Goal: Information Seeking & Learning: Learn about a topic

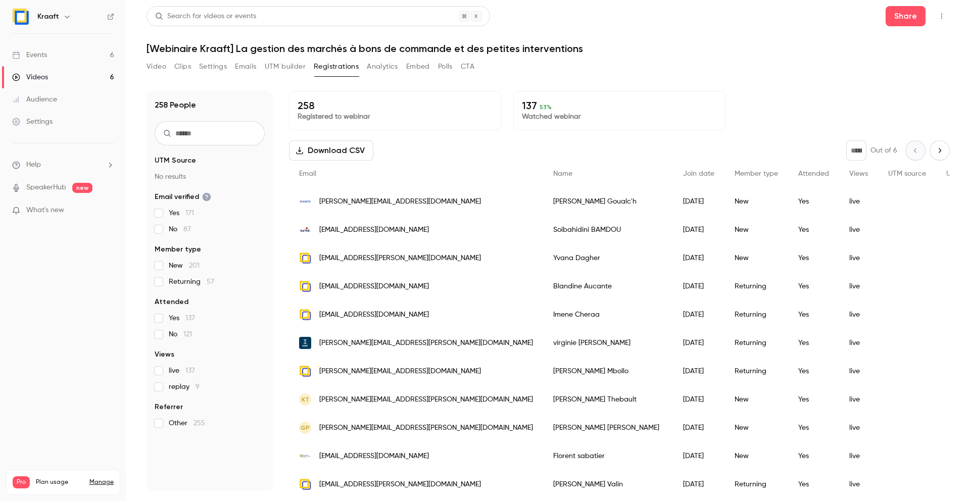
click at [158, 70] on button "Video" at bounding box center [157, 67] width 20 height 16
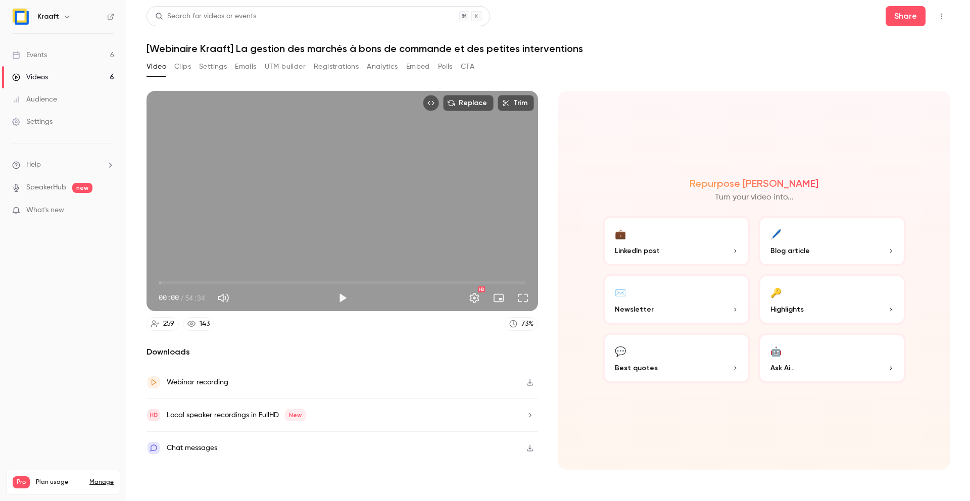
click at [168, 282] on span "00:00" at bounding box center [342, 283] width 367 height 16
drag, startPoint x: 168, startPoint y: 282, endPoint x: 175, endPoint y: 282, distance: 7.1
click at [175, 282] on span "02:28" at bounding box center [175, 282] width 3 height 3
drag, startPoint x: 175, startPoint y: 282, endPoint x: 185, endPoint y: 282, distance: 9.6
click at [177, 282] on span "02:28" at bounding box center [175, 282] width 3 height 3
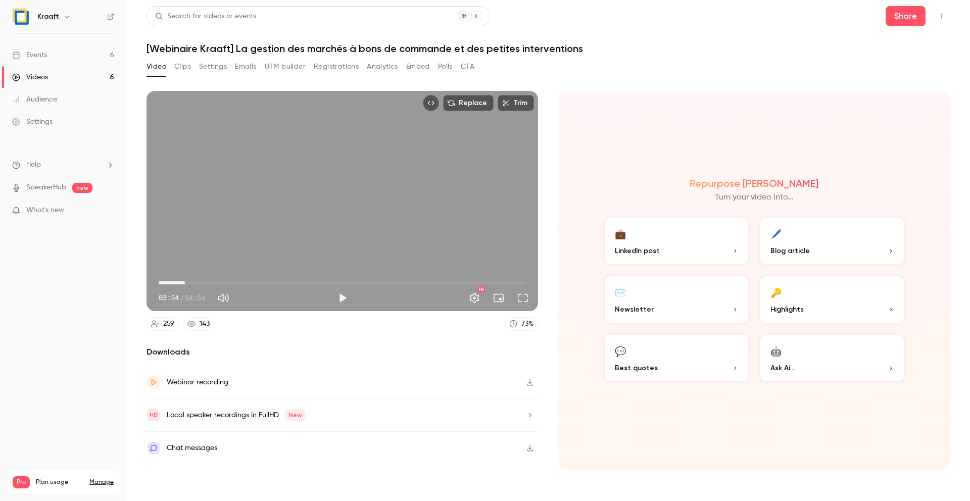
click at [186, 282] on span "03:54" at bounding box center [184, 282] width 3 height 3
drag, startPoint x: 189, startPoint y: 282, endPoint x: 203, endPoint y: 282, distance: 13.6
click at [200, 282] on span "05:51" at bounding box center [198, 282] width 3 height 3
drag, startPoint x: 203, startPoint y: 282, endPoint x: 213, endPoint y: 282, distance: 9.6
click at [209, 282] on span "07:12" at bounding box center [207, 282] width 3 height 3
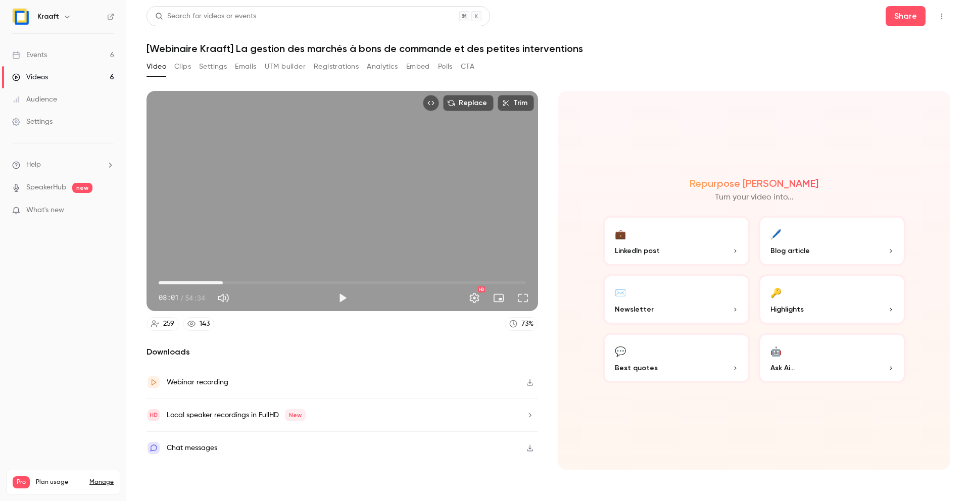
drag, startPoint x: 213, startPoint y: 282, endPoint x: 225, endPoint y: 282, distance: 12.6
click at [224, 282] on span "09:32" at bounding box center [222, 282] width 3 height 3
click at [188, 284] on span "09:54" at bounding box center [342, 283] width 367 height 16
click at [186, 283] on span "04:21" at bounding box center [187, 282] width 3 height 3
click at [179, 283] on span "03:04" at bounding box center [179, 282] width 3 height 3
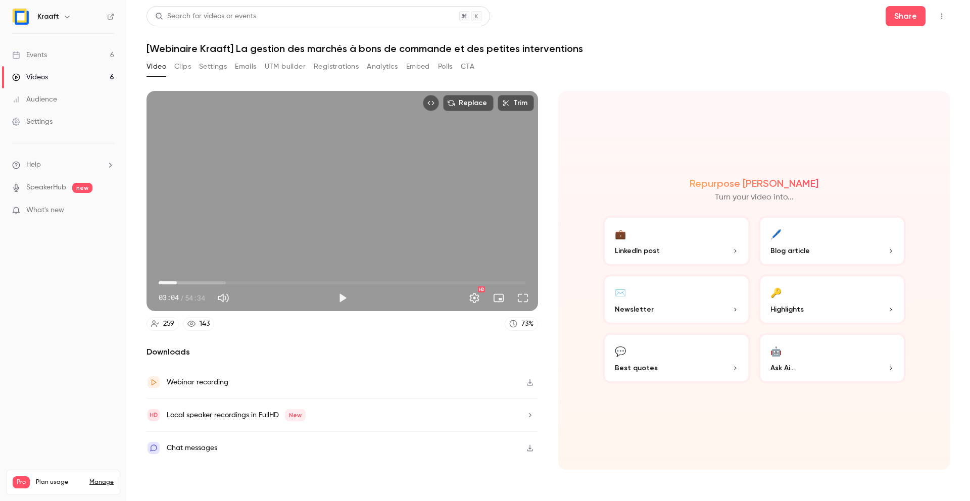
click at [177, 283] on span "02:42" at bounding box center [176, 282] width 3 height 3
click at [174, 283] on span "02:19" at bounding box center [174, 282] width 3 height 3
click at [184, 282] on span "03:45" at bounding box center [342, 283] width 367 height 16
click at [343, 299] on button "Play" at bounding box center [342, 298] width 20 height 20
click at [343, 299] on button "Pause" at bounding box center [342, 298] width 20 height 20
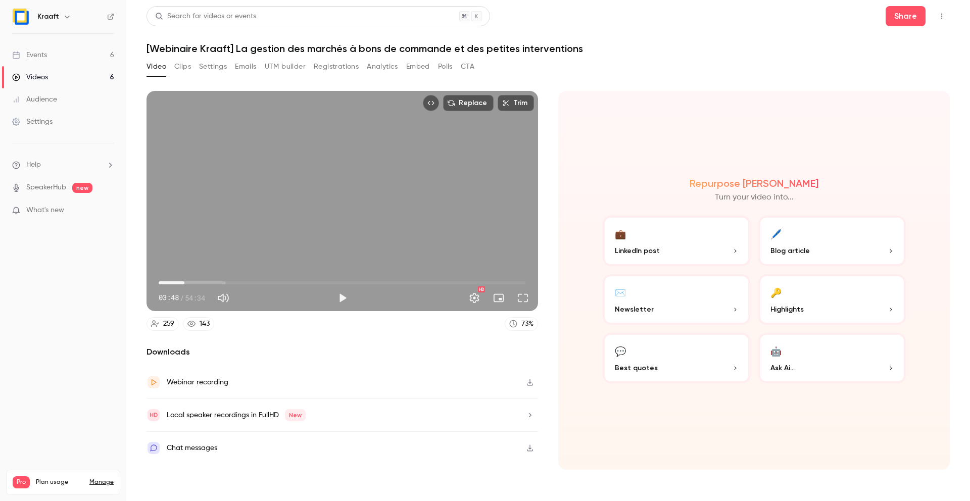
click at [191, 283] on span "03:48" at bounding box center [342, 283] width 367 height 16
click at [335, 297] on button "Play" at bounding box center [342, 298] width 20 height 20
click at [198, 282] on span "05:55" at bounding box center [198, 282] width 3 height 3
click at [345, 298] on button "Pause" at bounding box center [342, 298] width 20 height 20
click at [403, 334] on div "Replace Trim 05:52 05:52 / 54:34 HD 259 143 73 % Downloads Webinar recording Lo…" at bounding box center [343, 280] width 392 height 379
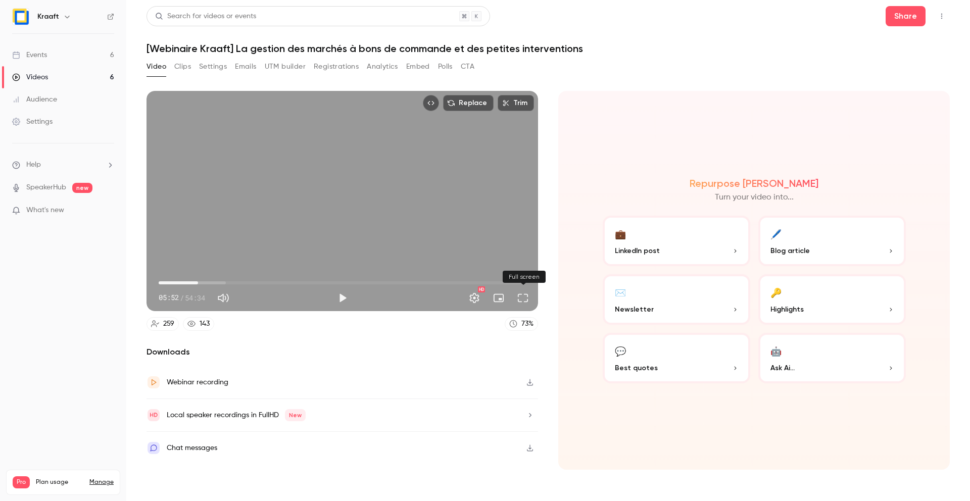
click at [521, 302] on button "Full screen" at bounding box center [523, 298] width 20 height 20
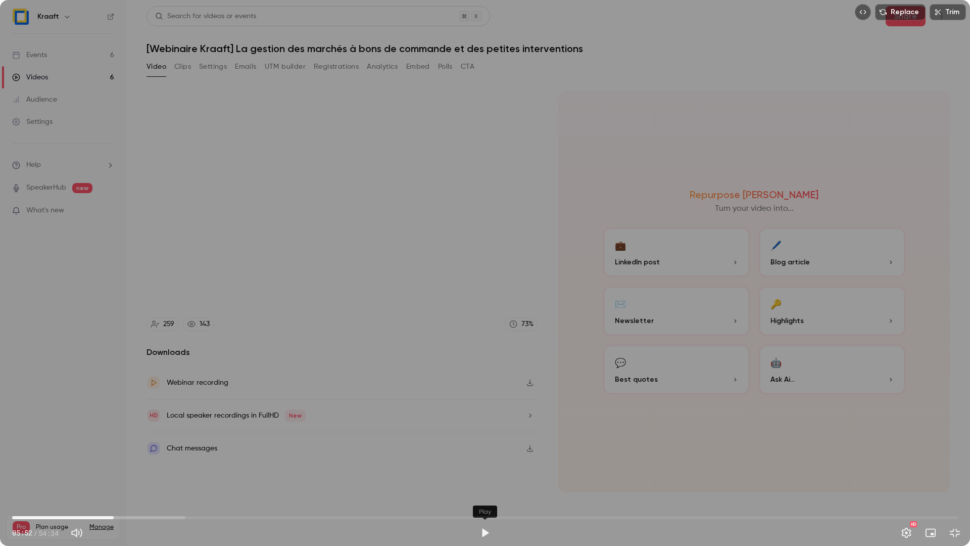
click at [482, 501] on button "Play" at bounding box center [485, 532] width 20 height 20
click at [487, 501] on button "Pause" at bounding box center [485, 532] width 20 height 20
click at [951, 501] on button "Exit full screen" at bounding box center [955, 532] width 20 height 20
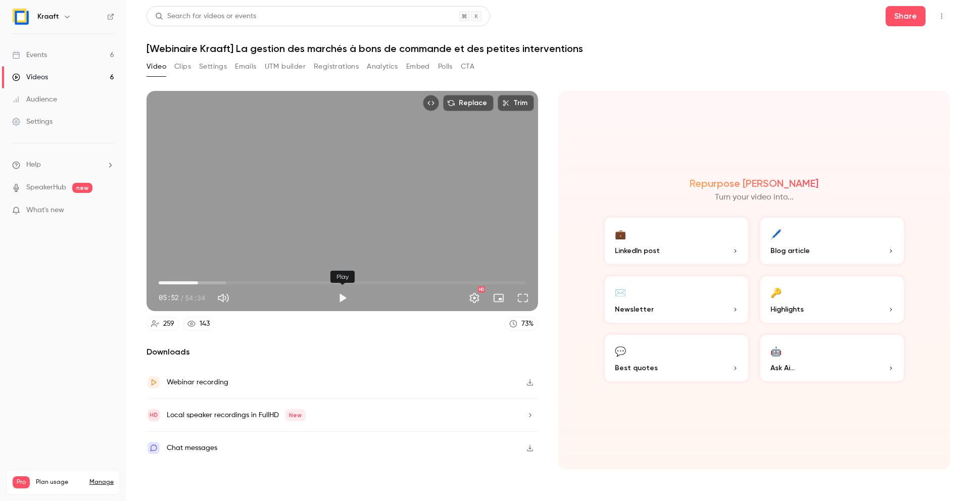
click at [338, 298] on button "Play" at bounding box center [342, 298] width 20 height 20
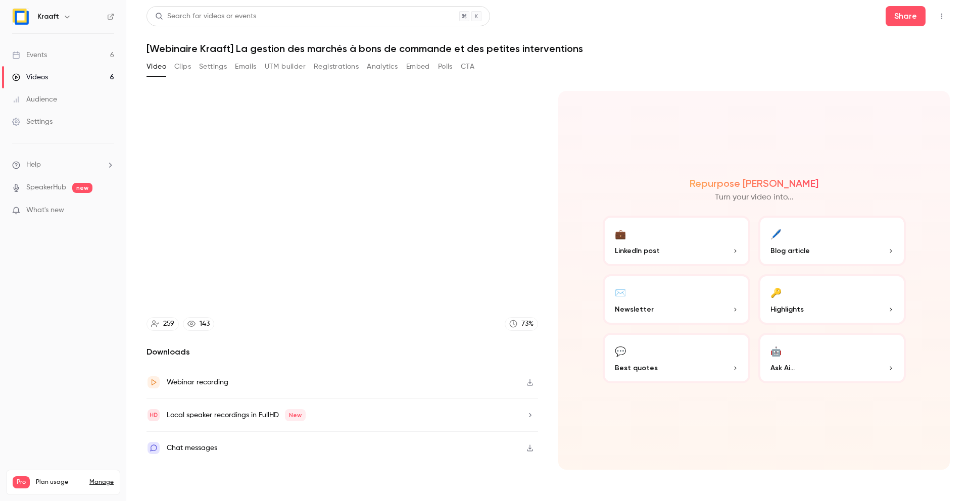
type input "*****"
click at [332, 288] on button "Pause" at bounding box center [342, 298] width 20 height 20
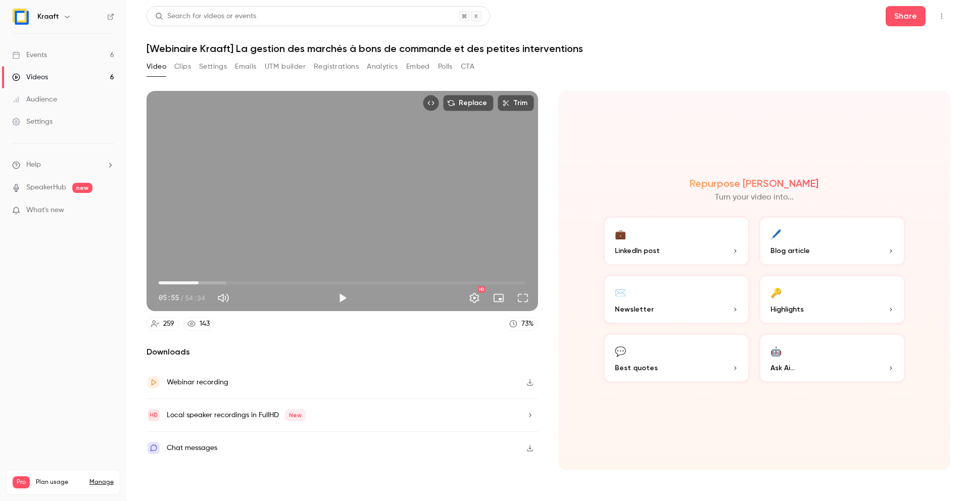
click at [332, 288] on button "Play" at bounding box center [342, 298] width 20 height 20
click at [188, 282] on span "04:25" at bounding box center [342, 283] width 367 height 16
click at [190, 282] on span "04:26" at bounding box center [188, 282] width 3 height 3
click at [199, 282] on span "06:00" at bounding box center [342, 283] width 367 height 16
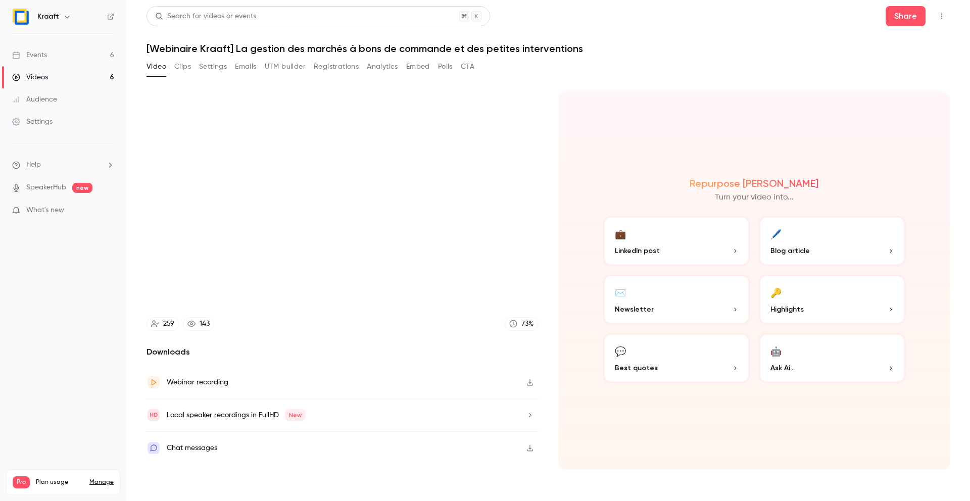
type input "*****"
click at [216, 68] on button "Settings" at bounding box center [213, 67] width 28 height 16
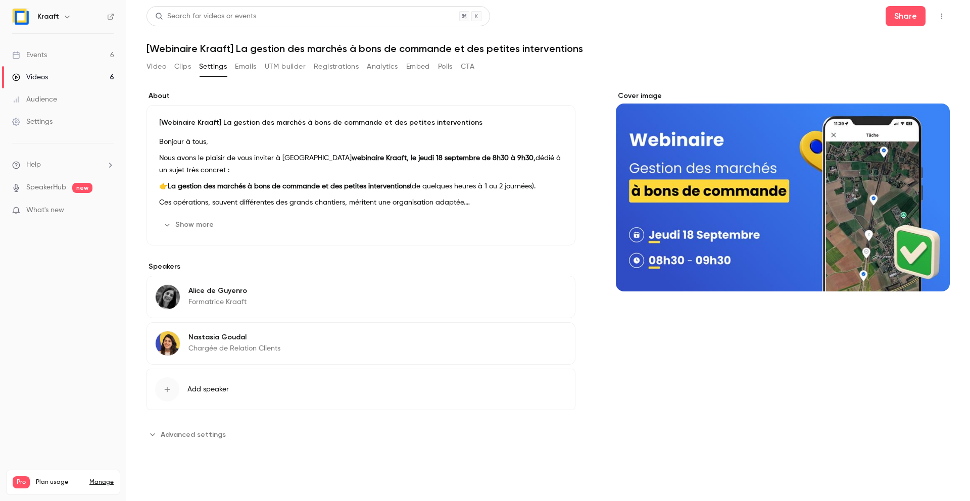
click at [174, 67] on button "Clips" at bounding box center [182, 67] width 17 height 16
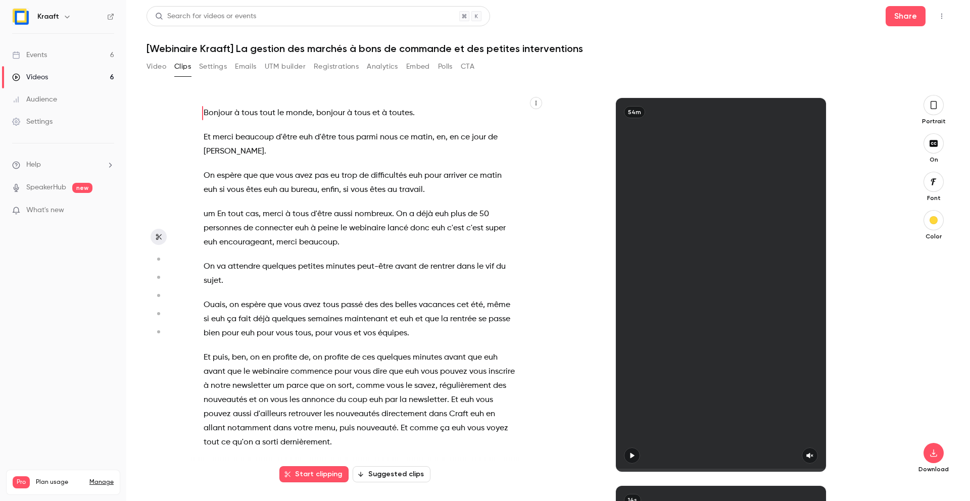
click at [240, 71] on button "Emails" at bounding box center [245, 67] width 21 height 16
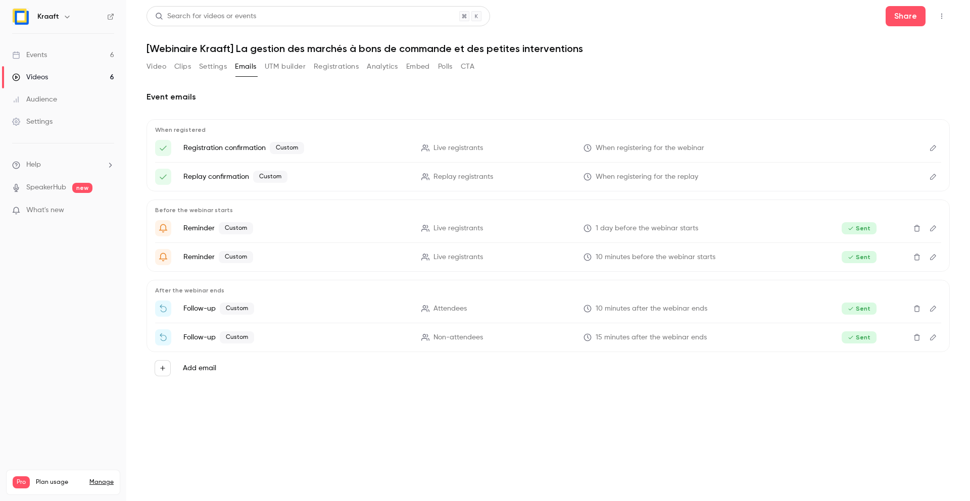
click at [282, 72] on button "UTM builder" at bounding box center [285, 67] width 41 height 16
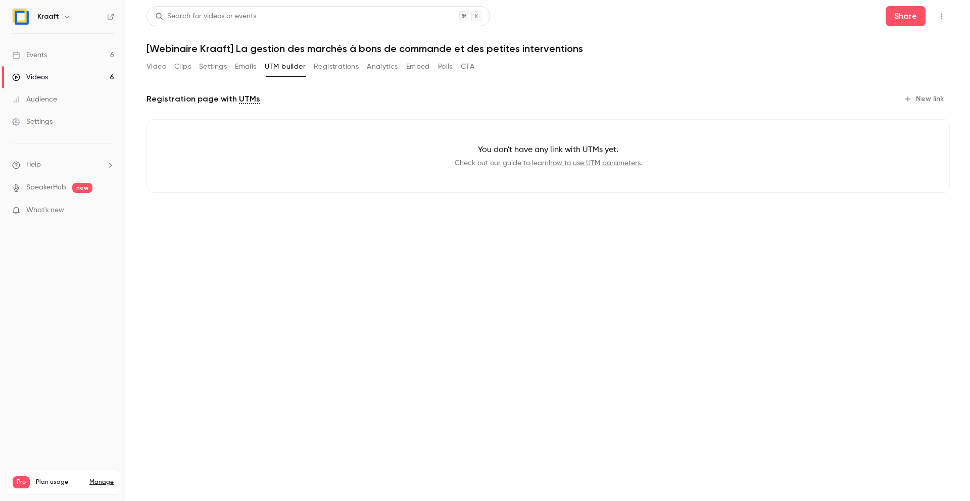
click at [243, 70] on button "Emails" at bounding box center [245, 67] width 21 height 16
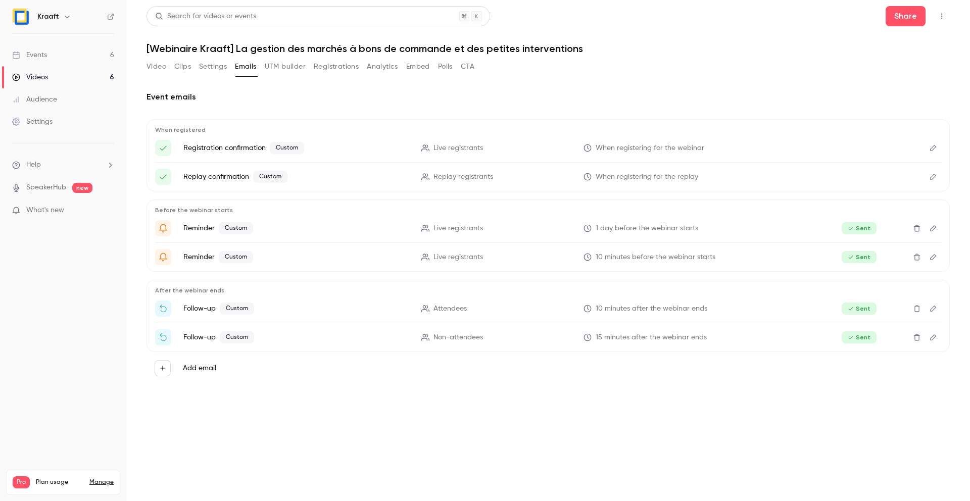
click at [297, 70] on button "UTM builder" at bounding box center [285, 67] width 41 height 16
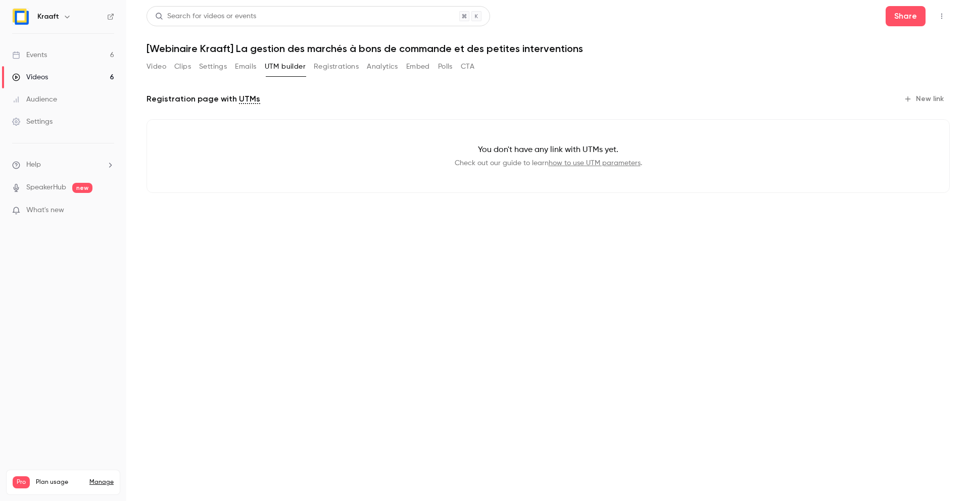
click at [332, 70] on button "Registrations" at bounding box center [336, 67] width 45 height 16
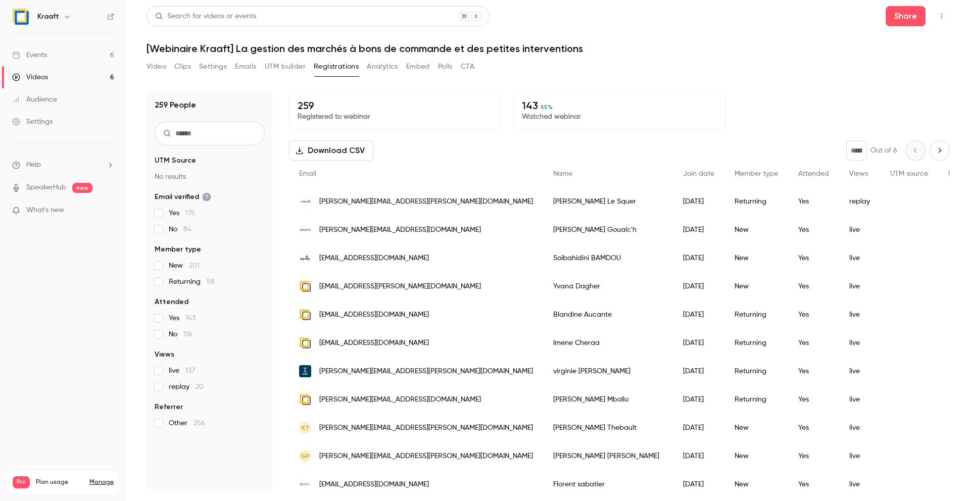
click at [372, 70] on button "Analytics" at bounding box center [382, 67] width 31 height 16
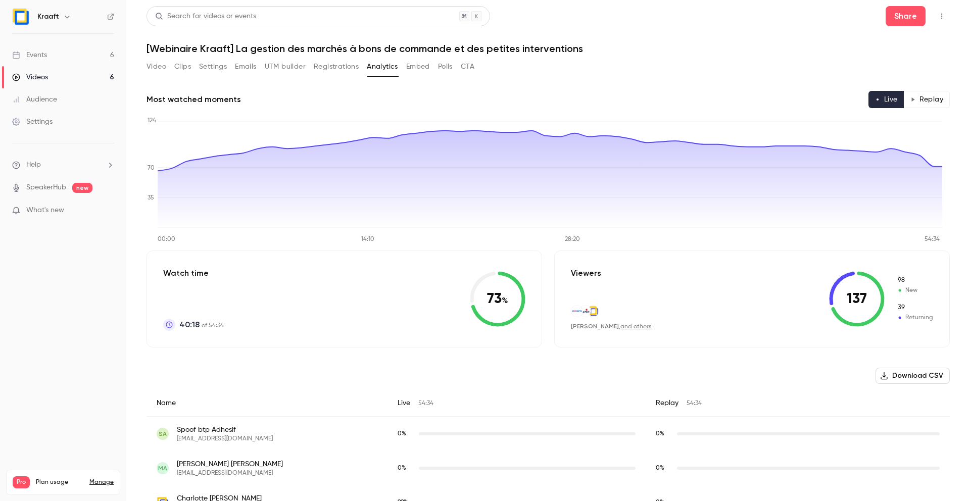
click at [43, 58] on div "Events" at bounding box center [29, 55] width 35 height 10
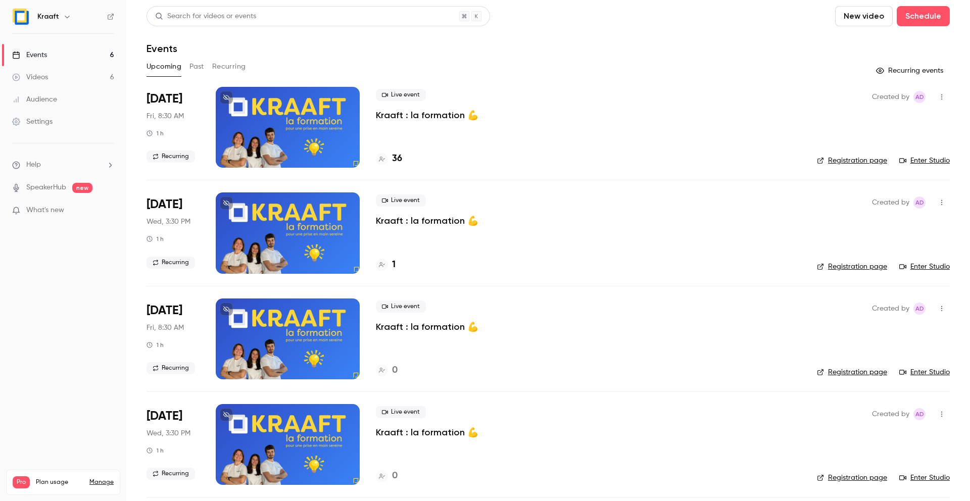
click at [198, 66] on button "Past" at bounding box center [196, 67] width 15 height 16
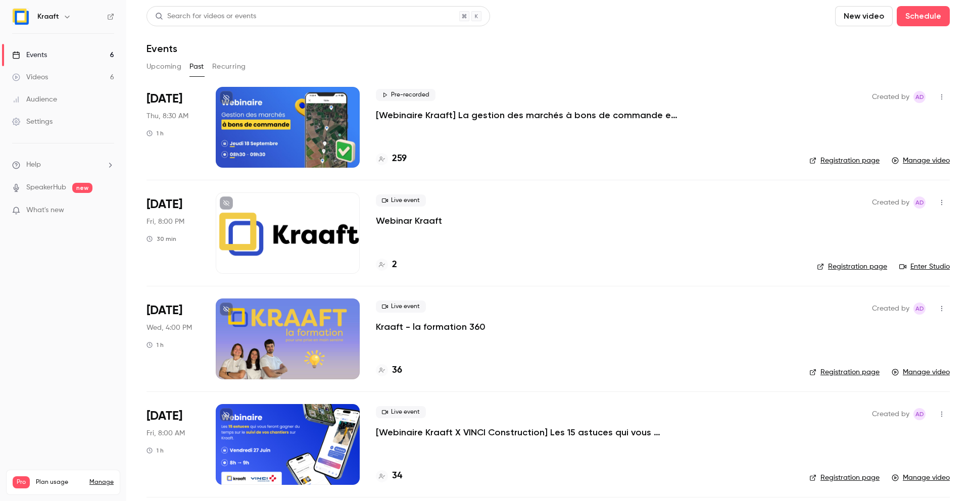
click at [167, 69] on button "Upcoming" at bounding box center [164, 67] width 35 height 16
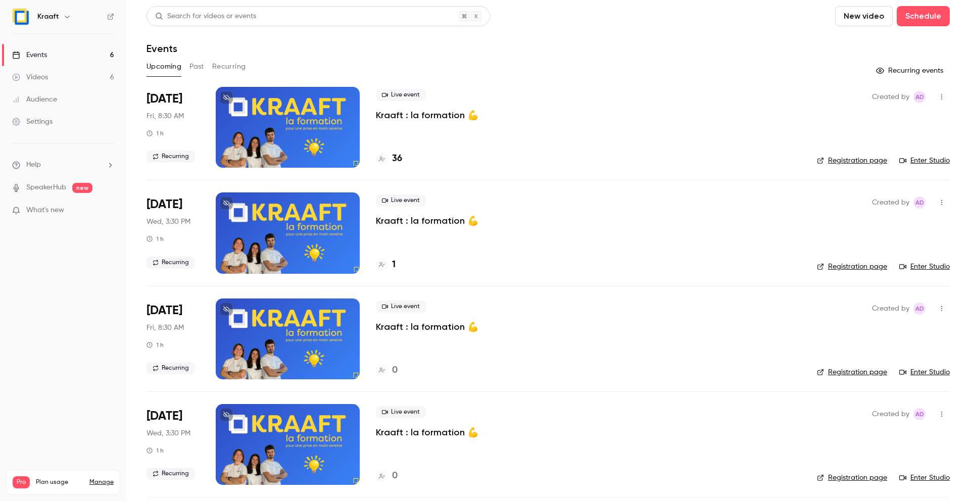
click at [197, 69] on button "Past" at bounding box center [196, 67] width 15 height 16
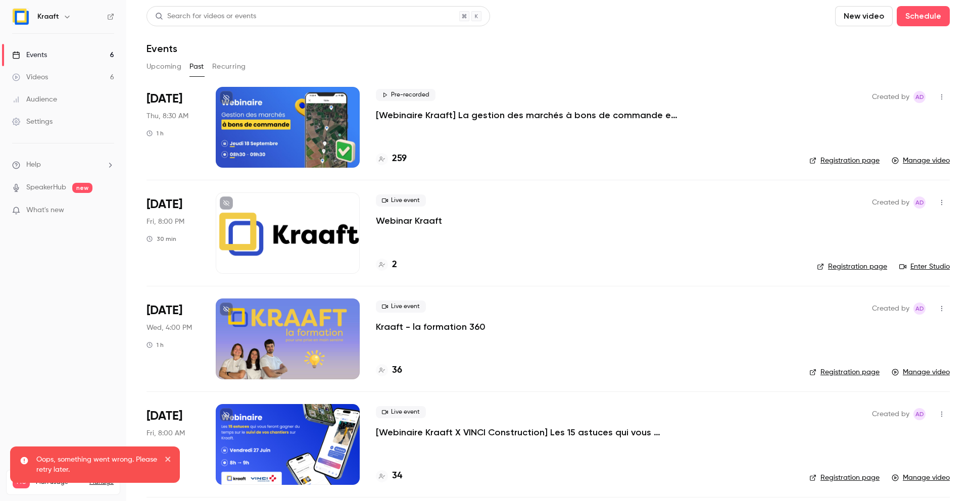
click at [426, 115] on p "[Webinaire Kraaft] La gestion des marchés à bons de commande et des petites int…" at bounding box center [527, 115] width 303 height 12
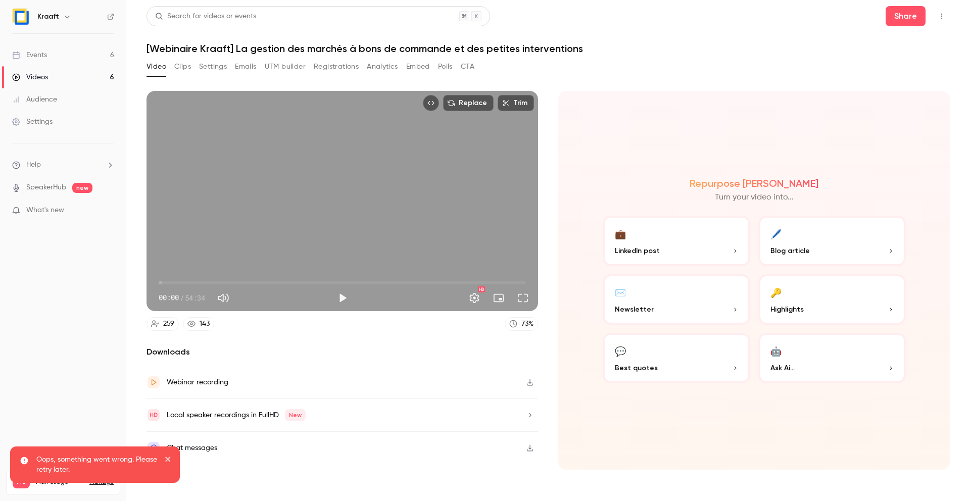
click at [370, 65] on button "Analytics" at bounding box center [382, 67] width 31 height 16
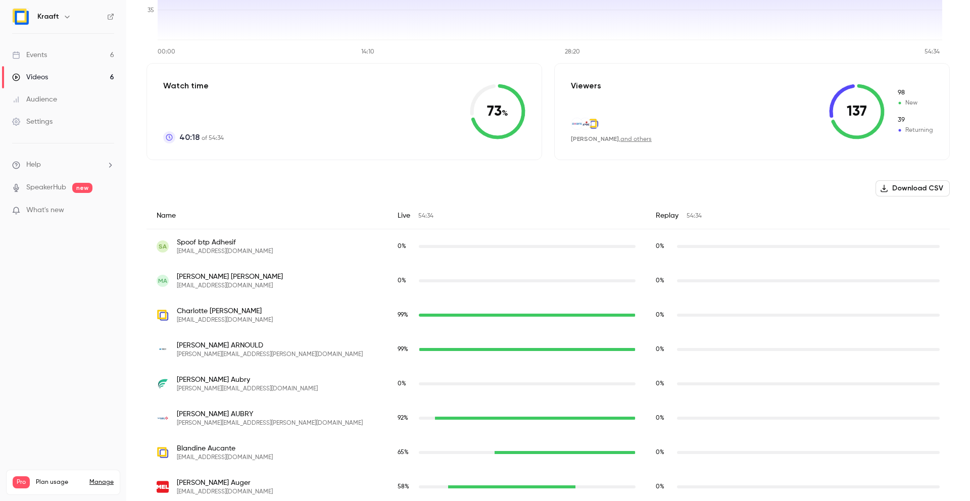
scroll to position [127, 0]
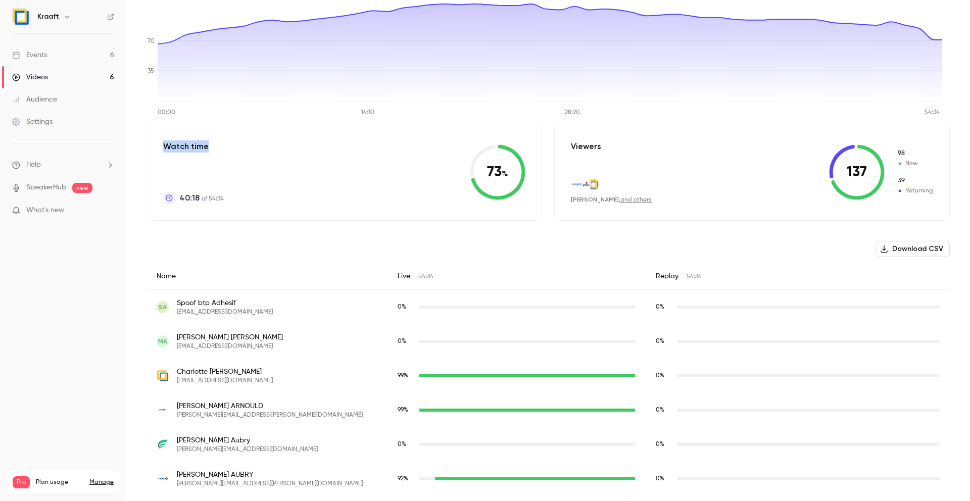
drag, startPoint x: 165, startPoint y: 145, endPoint x: 215, endPoint y: 149, distance: 50.1
click at [215, 149] on p "Watch time" at bounding box center [193, 146] width 61 height 12
copy p "Watch time"
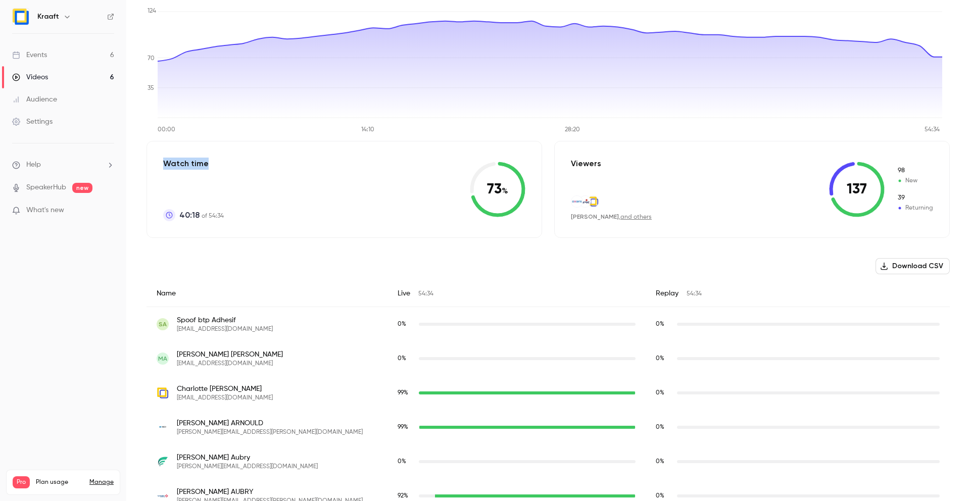
scroll to position [26, 0]
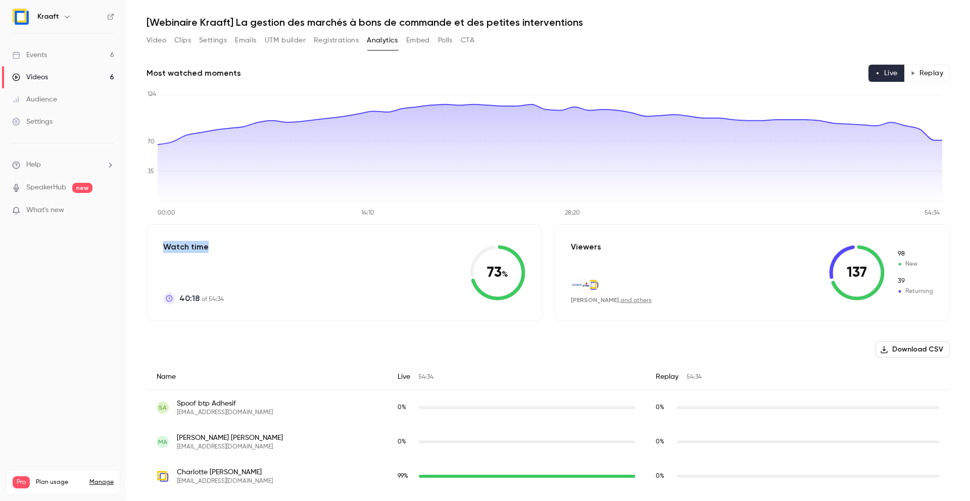
click at [921, 72] on button "Replay" at bounding box center [927, 73] width 46 height 17
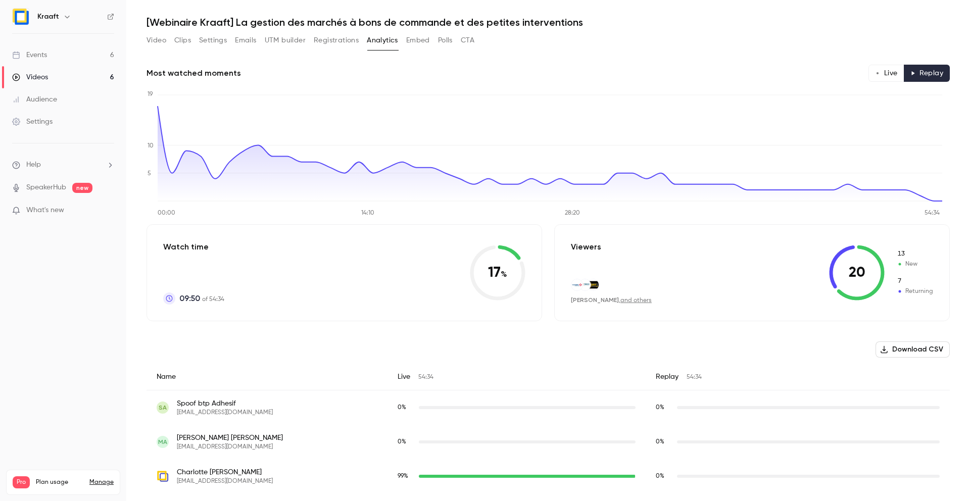
click at [879, 72] on button "Live" at bounding box center [886, 73] width 36 height 17
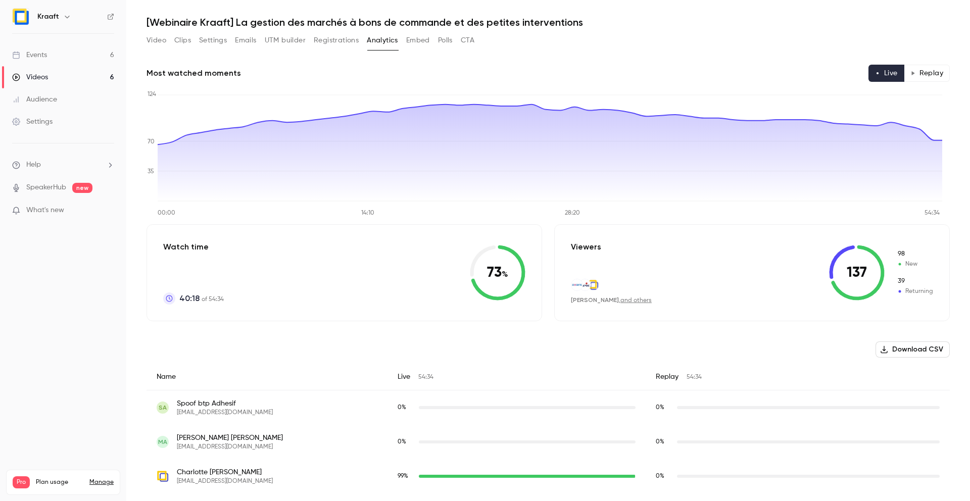
click at [916, 72] on button "Replay" at bounding box center [927, 73] width 46 height 17
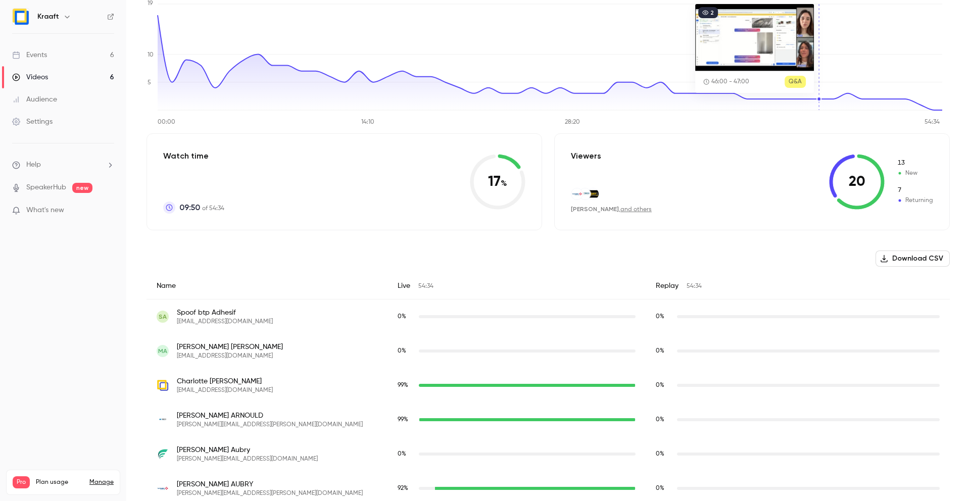
scroll to position [0, 0]
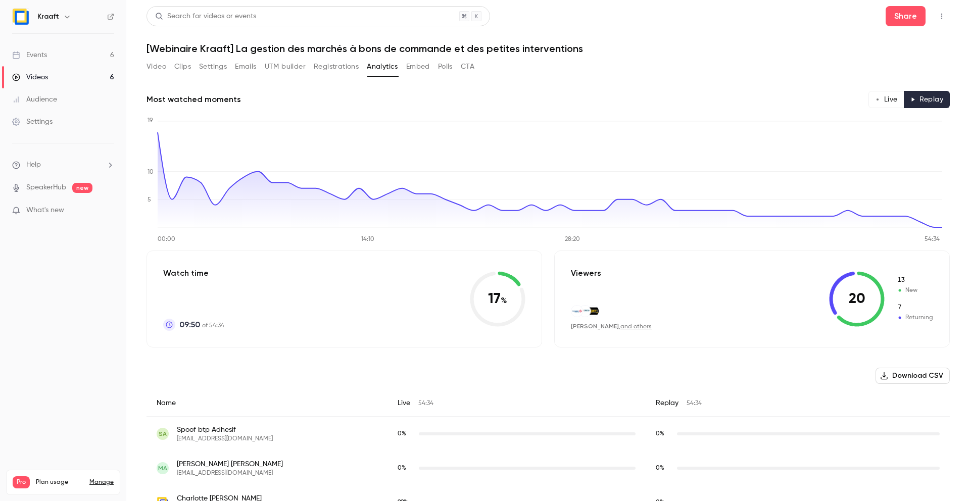
click at [881, 96] on button "Live" at bounding box center [886, 99] width 36 height 17
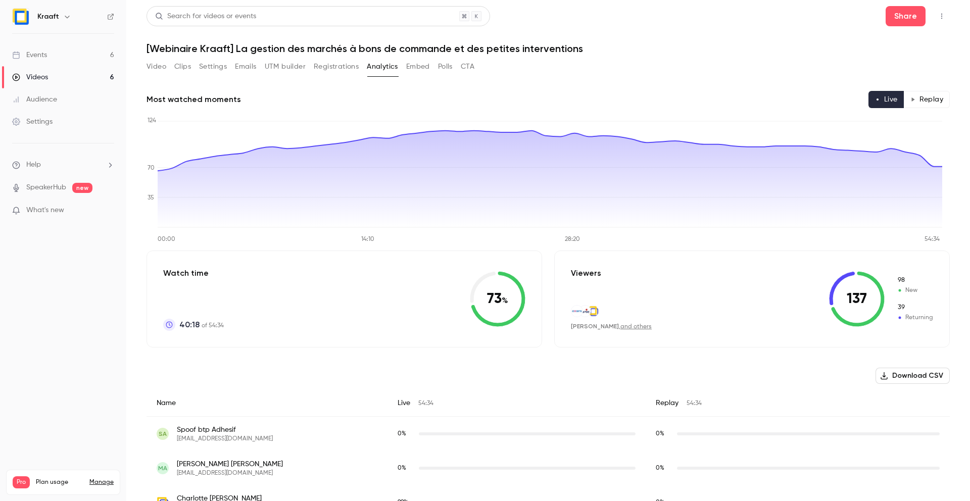
click at [723, 91] on div "Most watched moments Live Replay" at bounding box center [548, 99] width 803 height 17
